Goal: Information Seeking & Learning: Check status

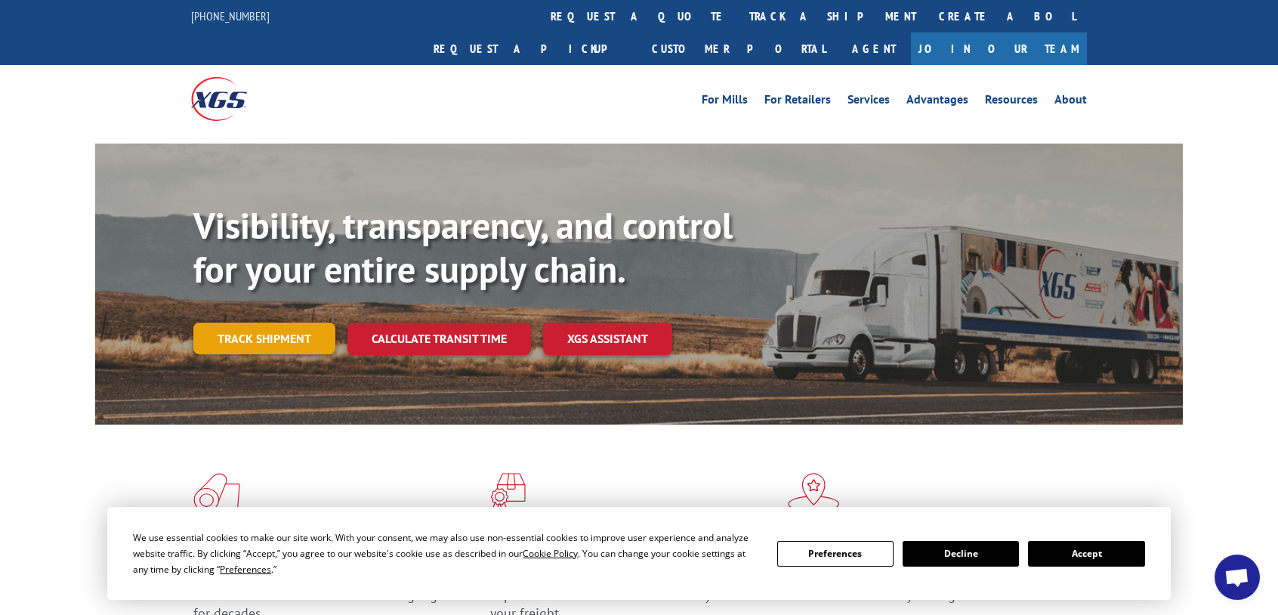
click at [288, 323] on link "Track shipment" at bounding box center [264, 339] width 142 height 32
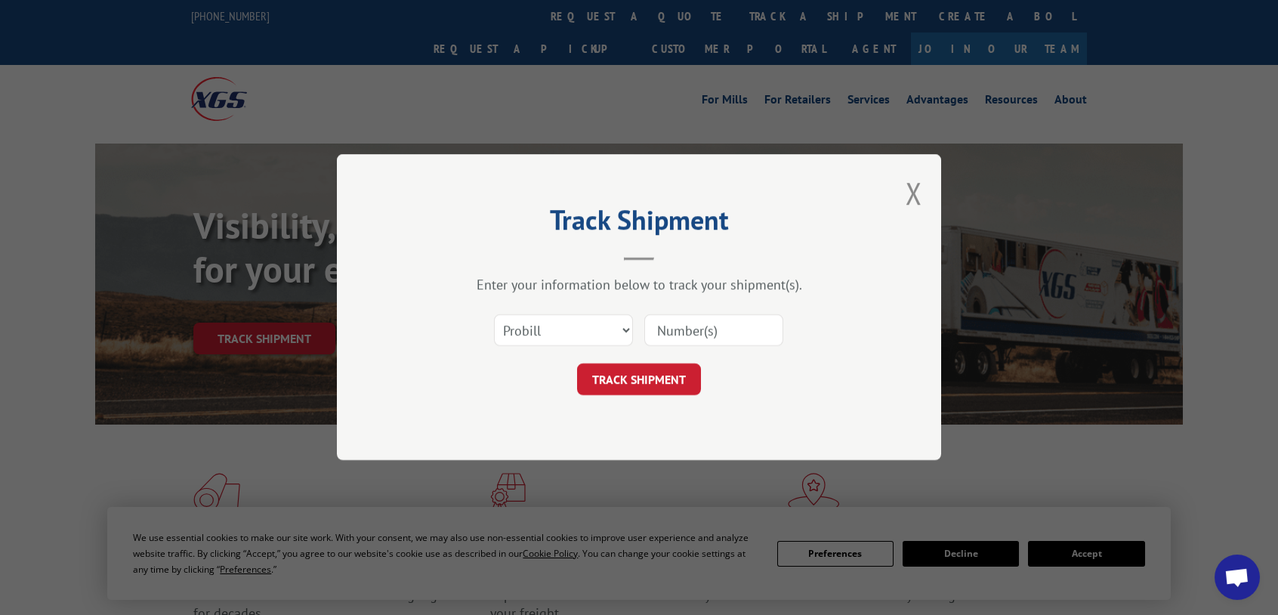
click at [684, 323] on input at bounding box center [713, 331] width 139 height 32
paste input "17502636"
type input "17502636"
click at [635, 323] on button "TRACK SHIPMENT" at bounding box center [639, 380] width 124 height 32
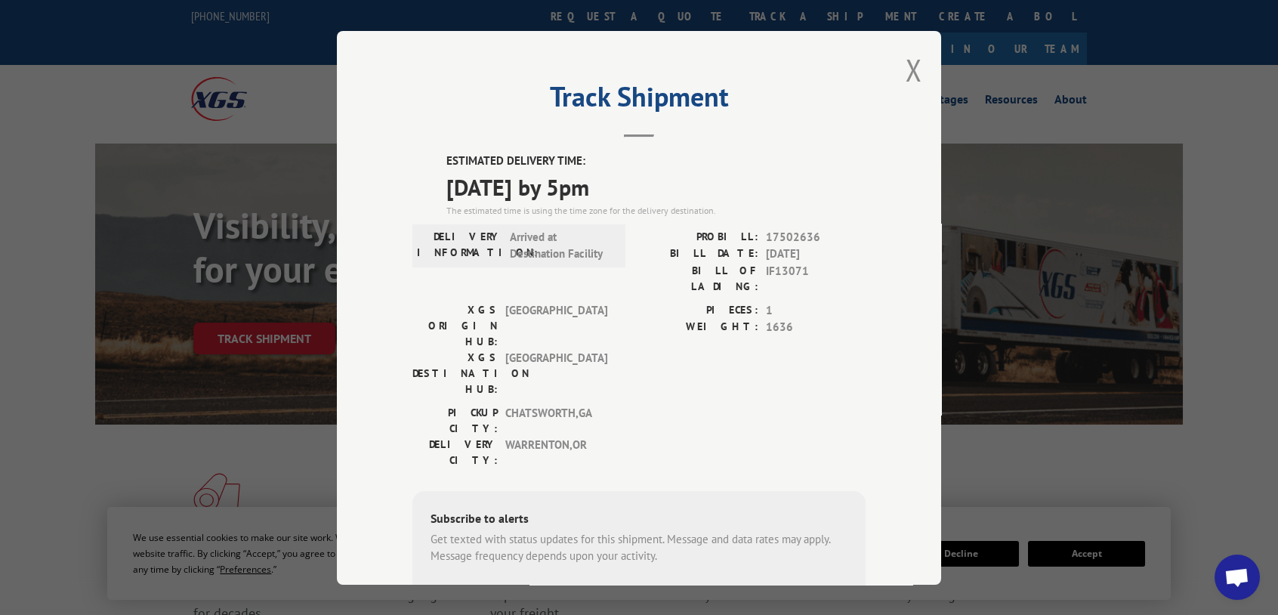
click at [447, 164] on label "ESTIMATED DELIVERY TIME:" at bounding box center [656, 161] width 419 height 17
click at [429, 162] on div "ESTIMATED DELIVERY TIME: [DATE] by 5pm The estimated time is using the time zon…" at bounding box center [639, 424] width 453 height 543
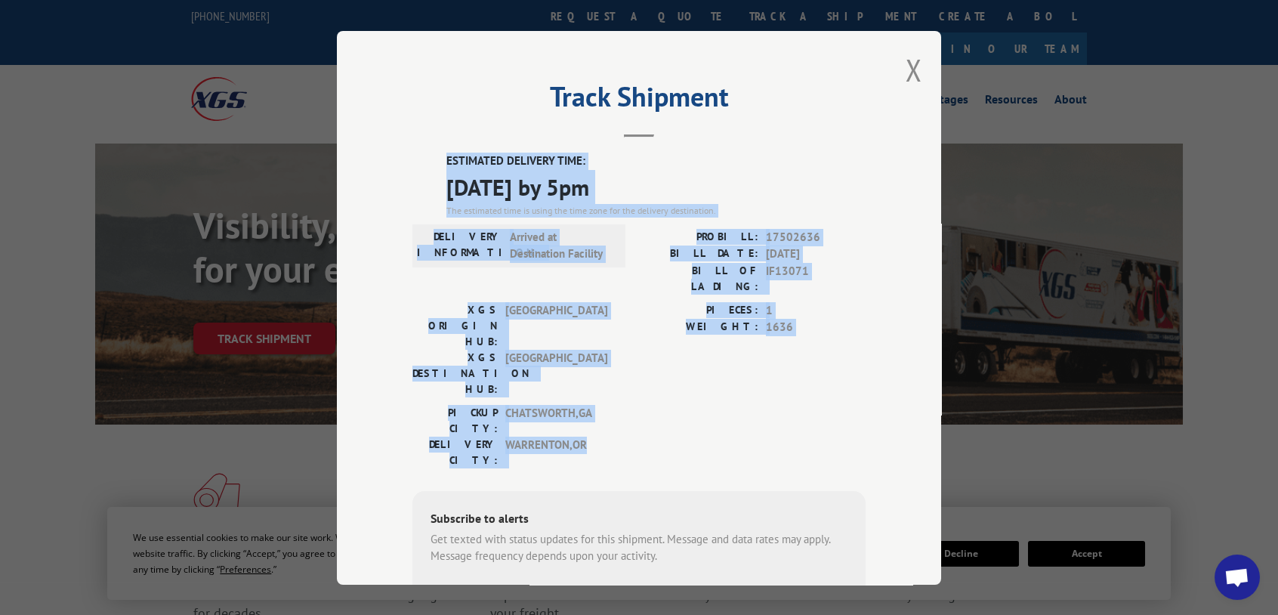
drag, startPoint x: 444, startPoint y: 155, endPoint x: 821, endPoint y: 373, distance: 436.3
click at [707, 323] on div "ESTIMATED DELIVERY TIME: [DATE] by 5pm The estimated time is using the time zon…" at bounding box center [639, 424] width 453 height 543
copy div "ESTIMATED DELIVERY TIME: [DATE] by 5pm The estimated time is using the time zon…"
drag, startPoint x: 907, startPoint y: 63, endPoint x: 885, endPoint y: 79, distance: 27.2
click at [707, 63] on button "Close modal" at bounding box center [914, 70] width 17 height 40
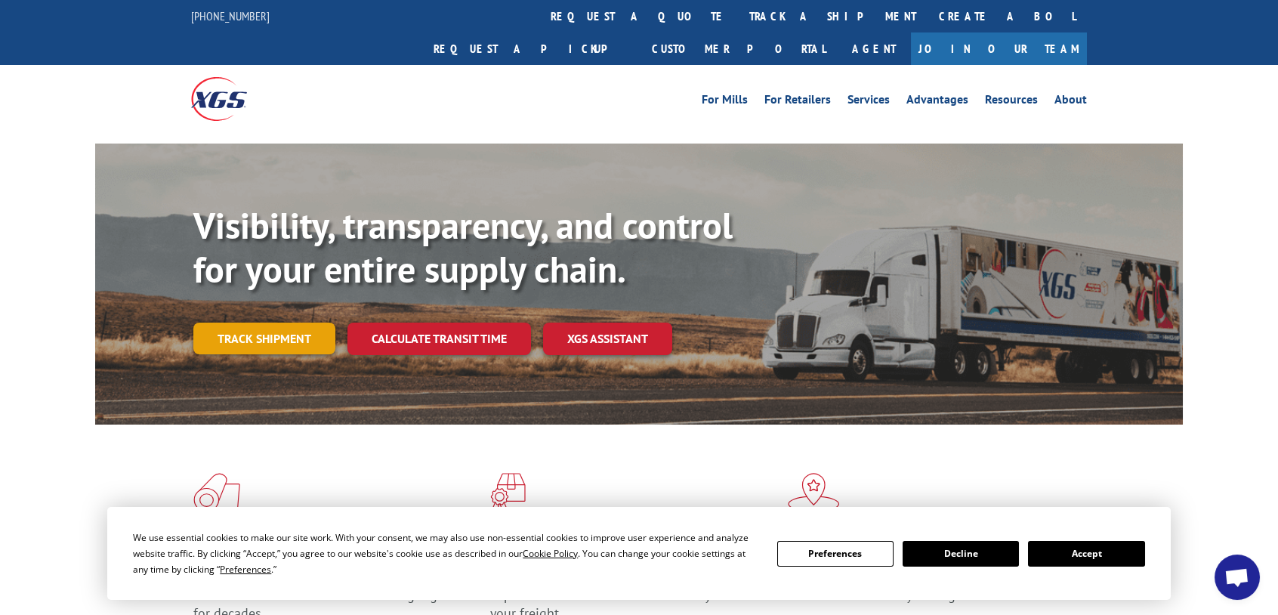
click at [215, 323] on link "Track shipment" at bounding box center [264, 339] width 142 height 32
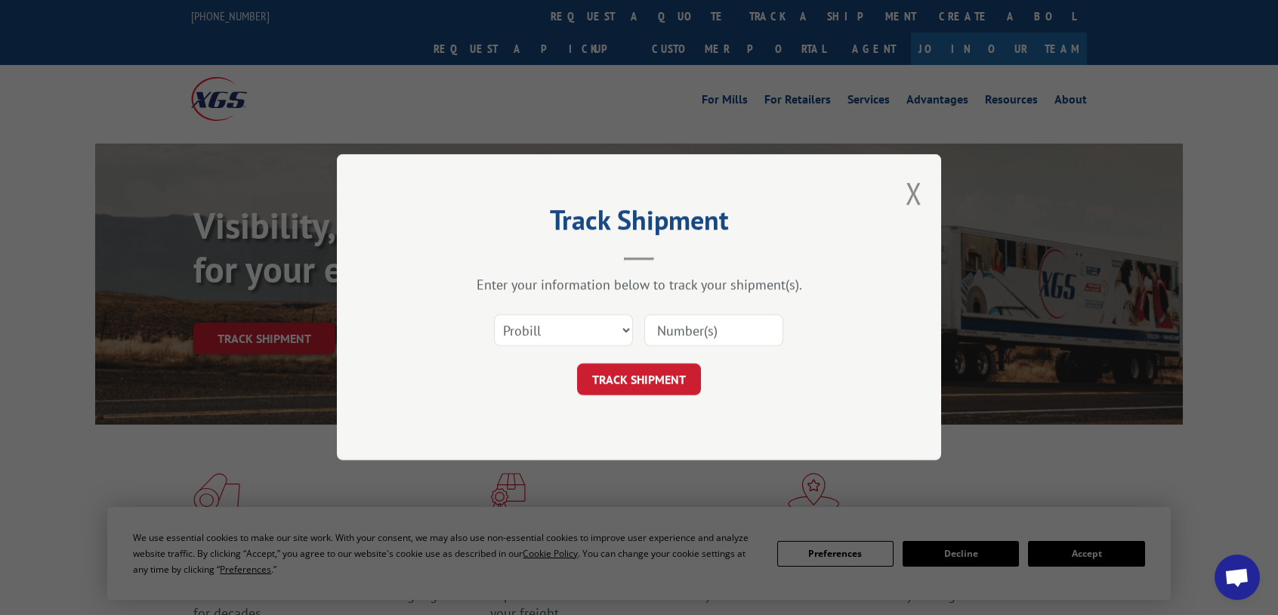
click at [667, 323] on input at bounding box center [713, 331] width 139 height 32
paste input "17502609"
type input "17502609"
click at [648, 323] on button "TRACK SHIPMENT" at bounding box center [639, 380] width 124 height 32
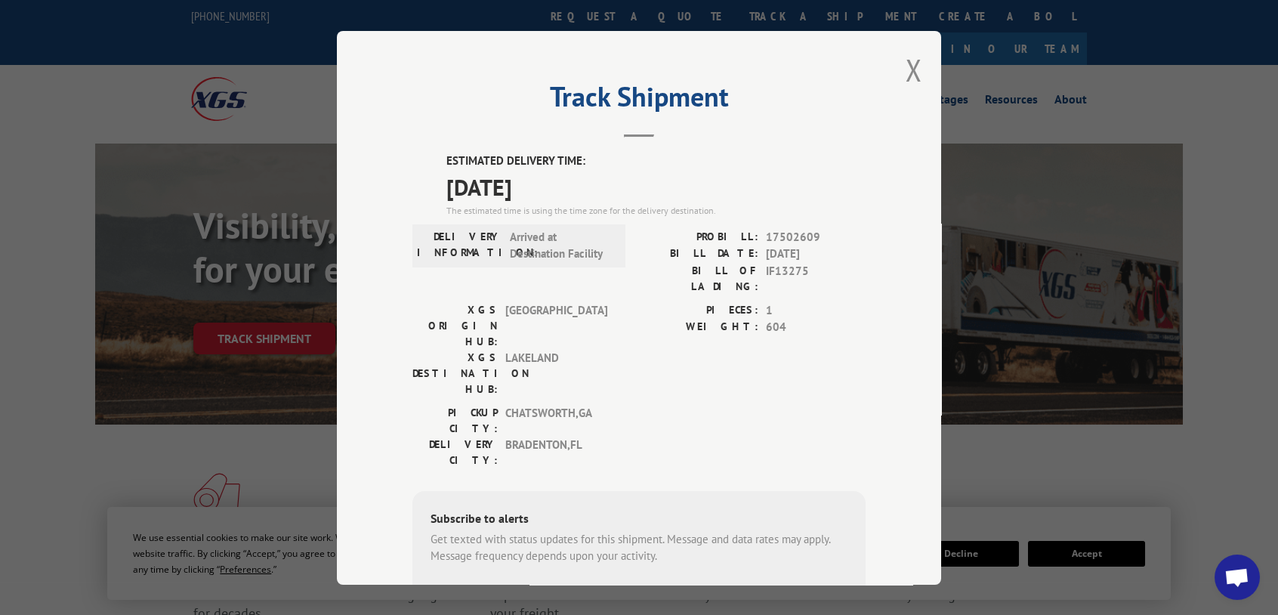
click at [447, 157] on label "ESTIMATED DELIVERY TIME:" at bounding box center [656, 161] width 419 height 17
click at [447, 156] on label "ESTIMATED DELIVERY TIME:" at bounding box center [656, 161] width 419 height 17
click at [448, 156] on label "ESTIMATED DELIVERY TIME:" at bounding box center [656, 161] width 419 height 17
drag, startPoint x: 444, startPoint y: 156, endPoint x: 582, endPoint y: 187, distance: 141.1
click at [582, 187] on div "ESTIMATED DELIVERY TIME: [DATE] The estimated time is using the time zone for t…" at bounding box center [656, 185] width 419 height 65
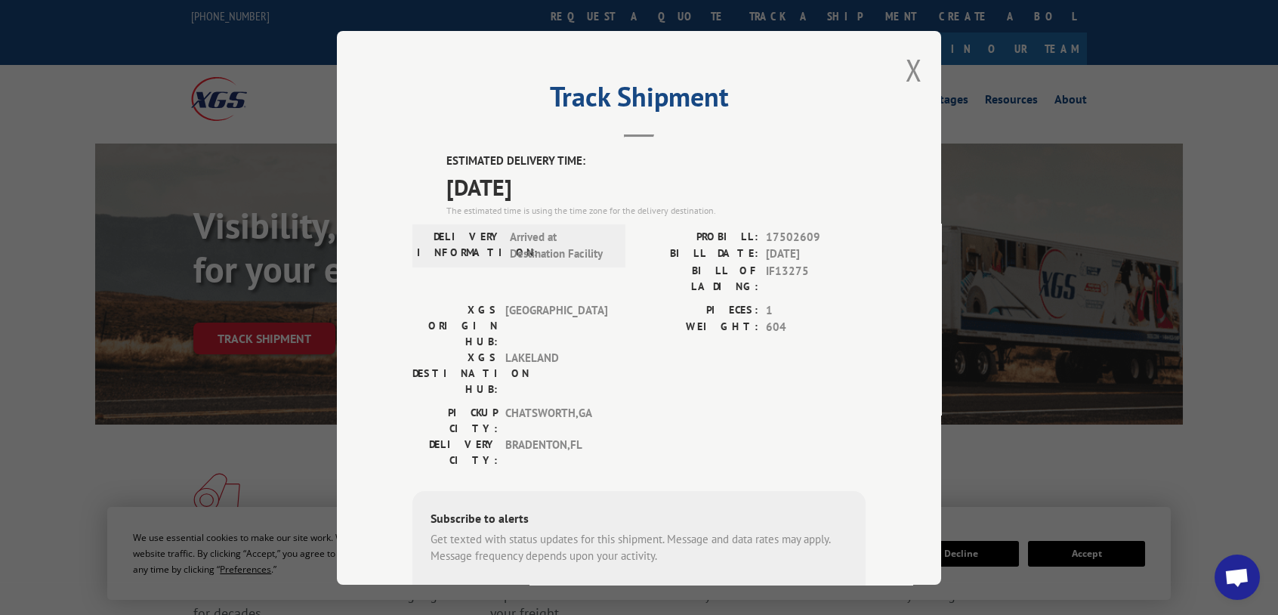
drag, startPoint x: 428, startPoint y: 164, endPoint x: 437, endPoint y: 162, distance: 8.4
click at [430, 164] on div "ESTIMATED DELIVERY TIME: [DATE] The estimated time is using the time zone for t…" at bounding box center [639, 424] width 453 height 543
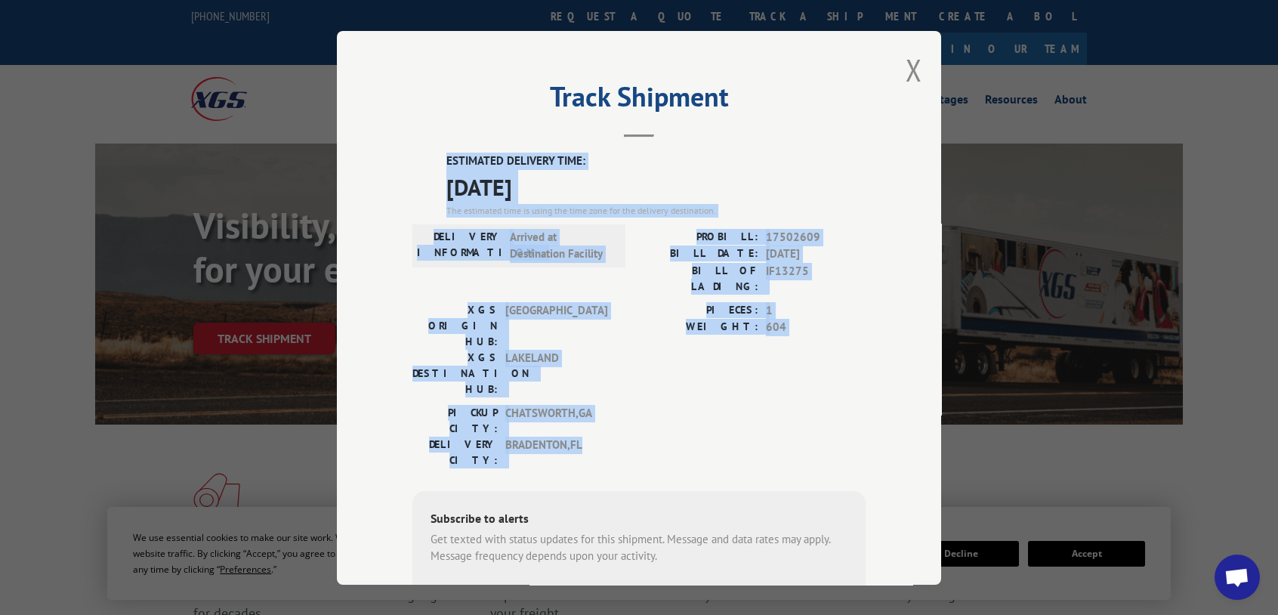
drag, startPoint x: 440, startPoint y: 154, endPoint x: 777, endPoint y: 373, distance: 402.6
click at [707, 323] on div "ESTIMATED DELIVERY TIME: [DATE] The estimated time is using the time zone for t…" at bounding box center [639, 424] width 453 height 543
copy div "ESTIMATED DELIVERY TIME: [DATE] The estimated time is using the time zone for t…"
click at [707, 65] on button "Close modal" at bounding box center [914, 70] width 17 height 40
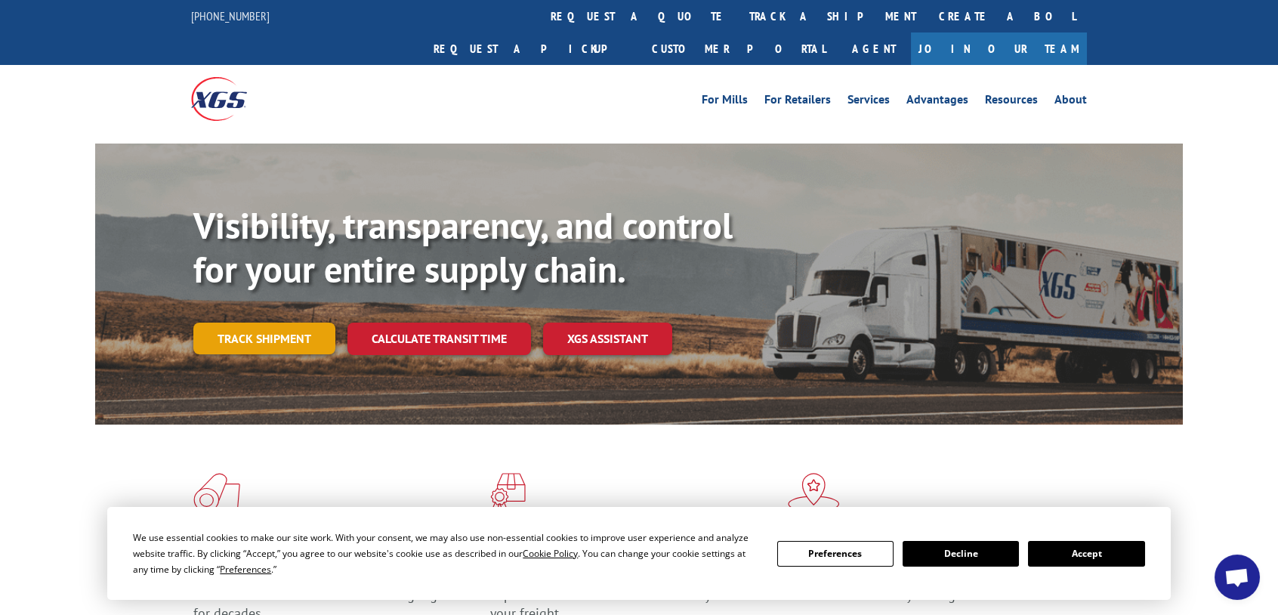
click at [252, 323] on link "Track shipment" at bounding box center [264, 339] width 142 height 32
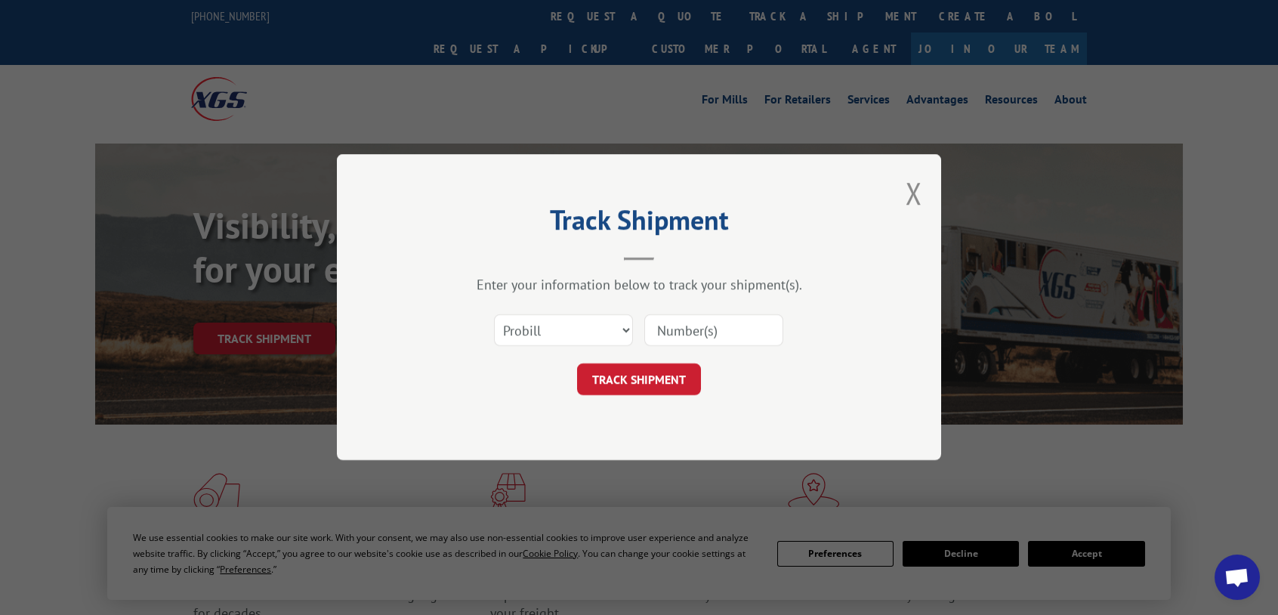
click at [704, 323] on input at bounding box center [713, 331] width 139 height 32
paste input "17502636"
type input "17502636"
click at [637, 323] on button "TRACK SHIPMENT" at bounding box center [639, 380] width 124 height 32
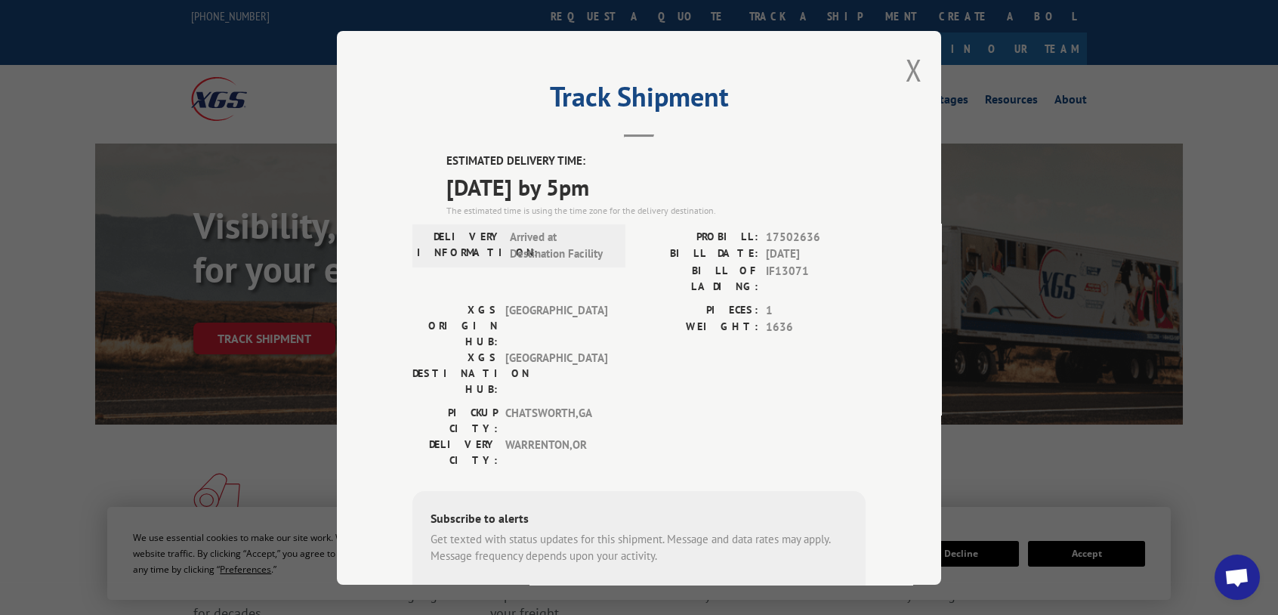
click at [447, 159] on label "ESTIMATED DELIVERY TIME:" at bounding box center [656, 161] width 419 height 17
click at [447, 157] on label "ESTIMATED DELIVERY TIME:" at bounding box center [656, 161] width 419 height 17
click at [447, 159] on label "ESTIMATED DELIVERY TIME:" at bounding box center [656, 161] width 419 height 17
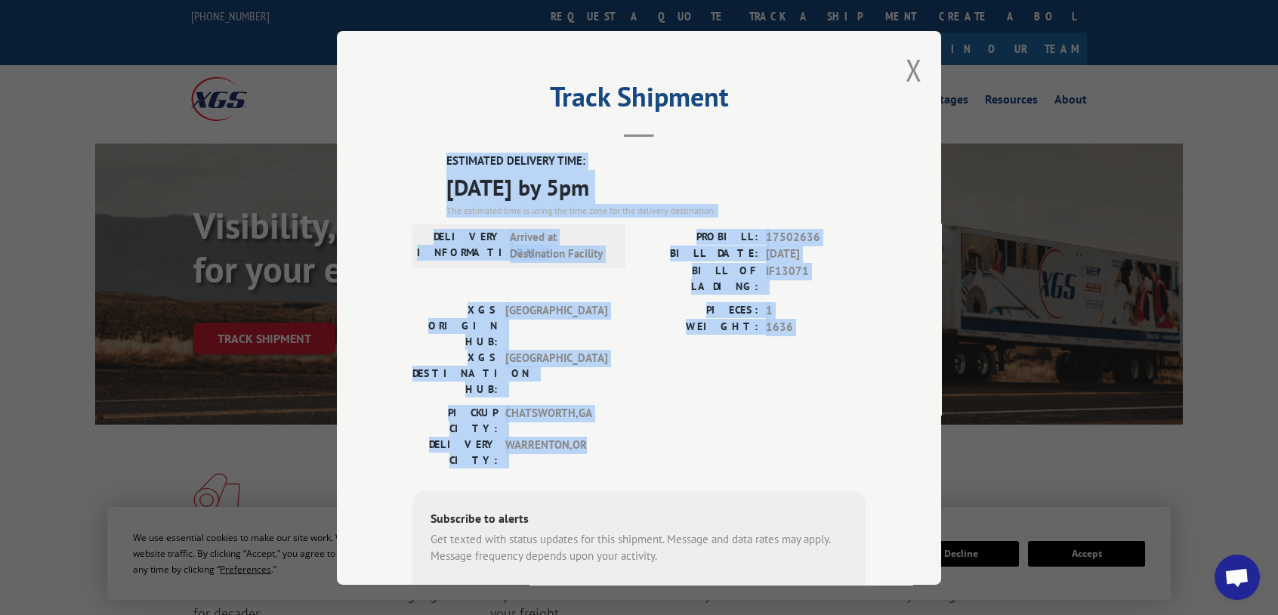
drag, startPoint x: 440, startPoint y: 158, endPoint x: 807, endPoint y: 382, distance: 429.7
click at [707, 323] on div "ESTIMATED DELIVERY TIME: [DATE] by 5pm The estimated time is using the time zon…" at bounding box center [639, 424] width 453 height 543
copy div "ESTIMATED DELIVERY TIME: [DATE] by 5pm The estimated time is using the time zon…"
click at [707, 66] on button "Close modal" at bounding box center [914, 70] width 17 height 40
